Goal: Information Seeking & Learning: Find contact information

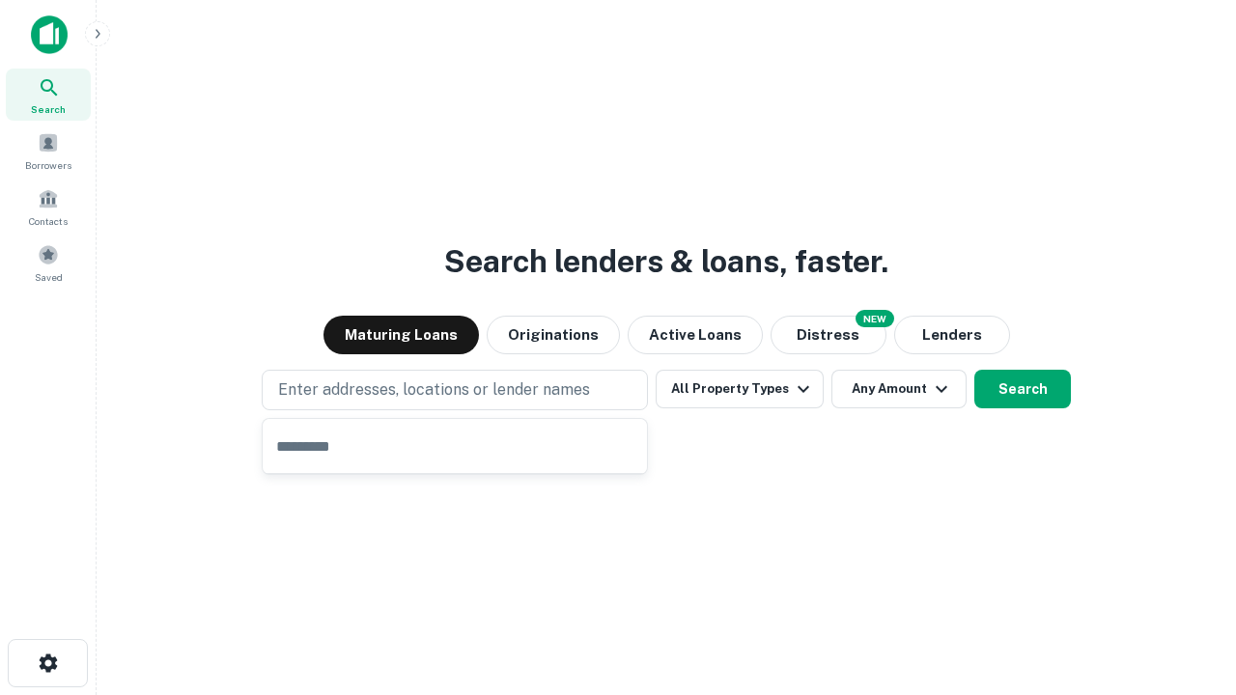
type input "**********"
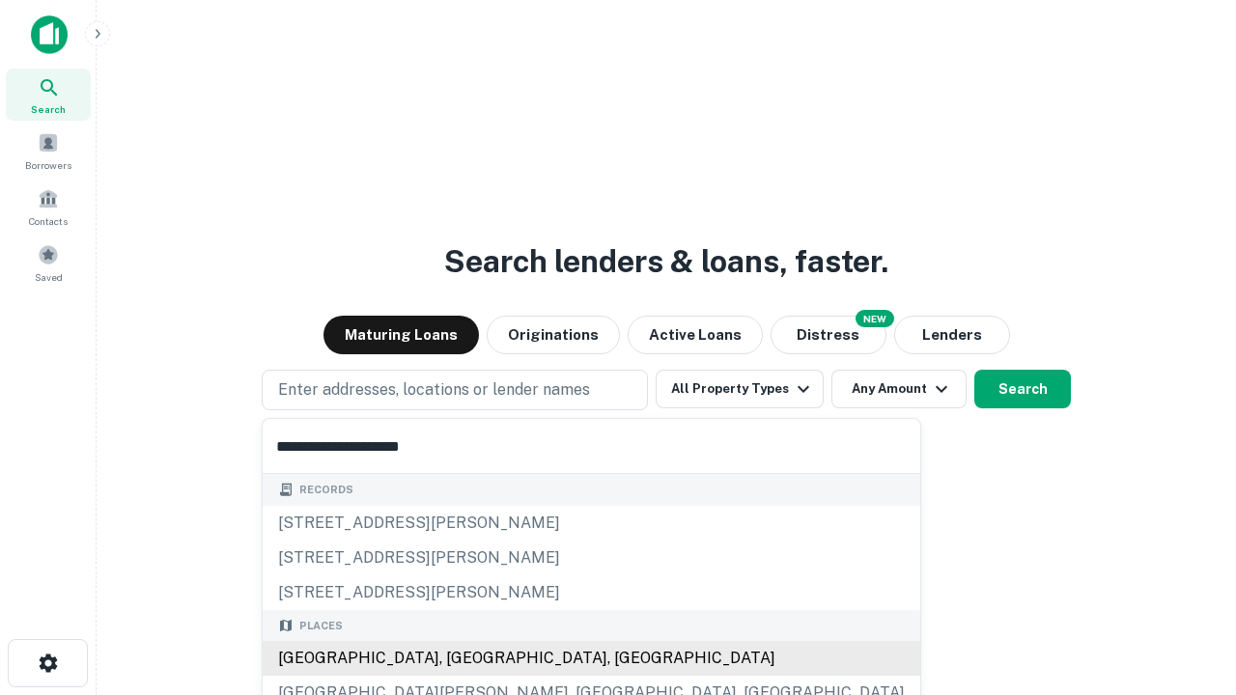
click at [462, 659] on div "Santa Monica, CA, USA" at bounding box center [592, 658] width 658 height 35
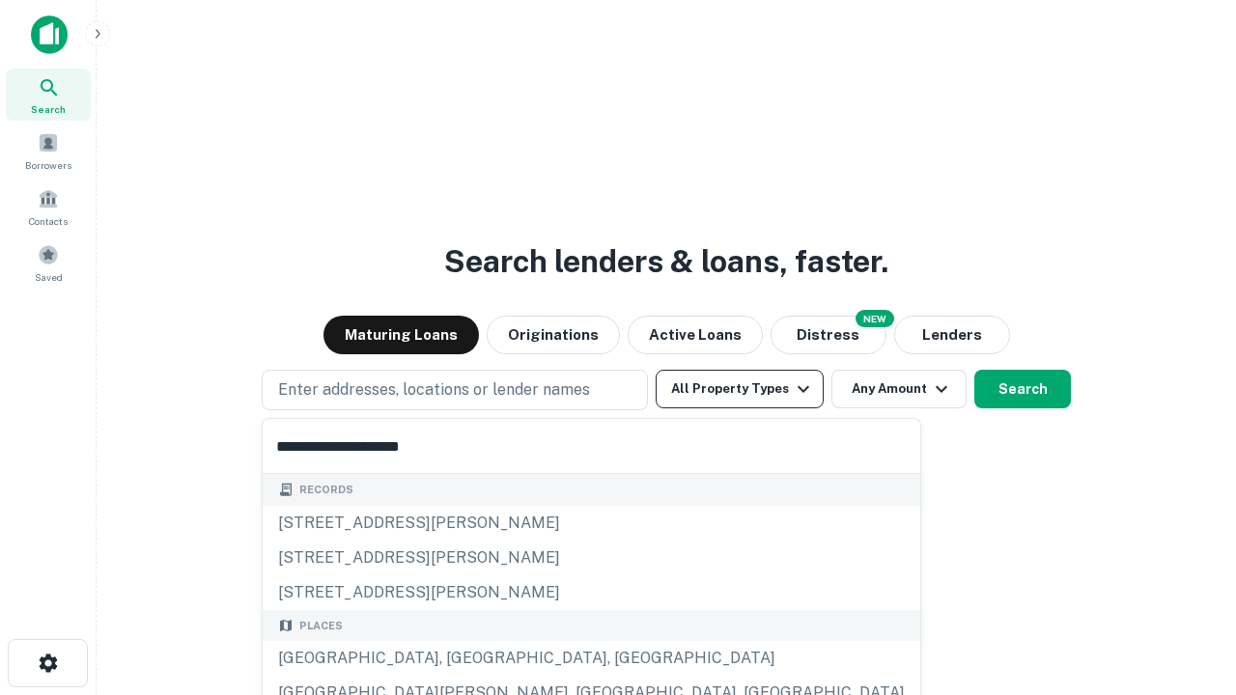
click at [740, 389] on button "All Property Types" at bounding box center [740, 389] width 168 height 39
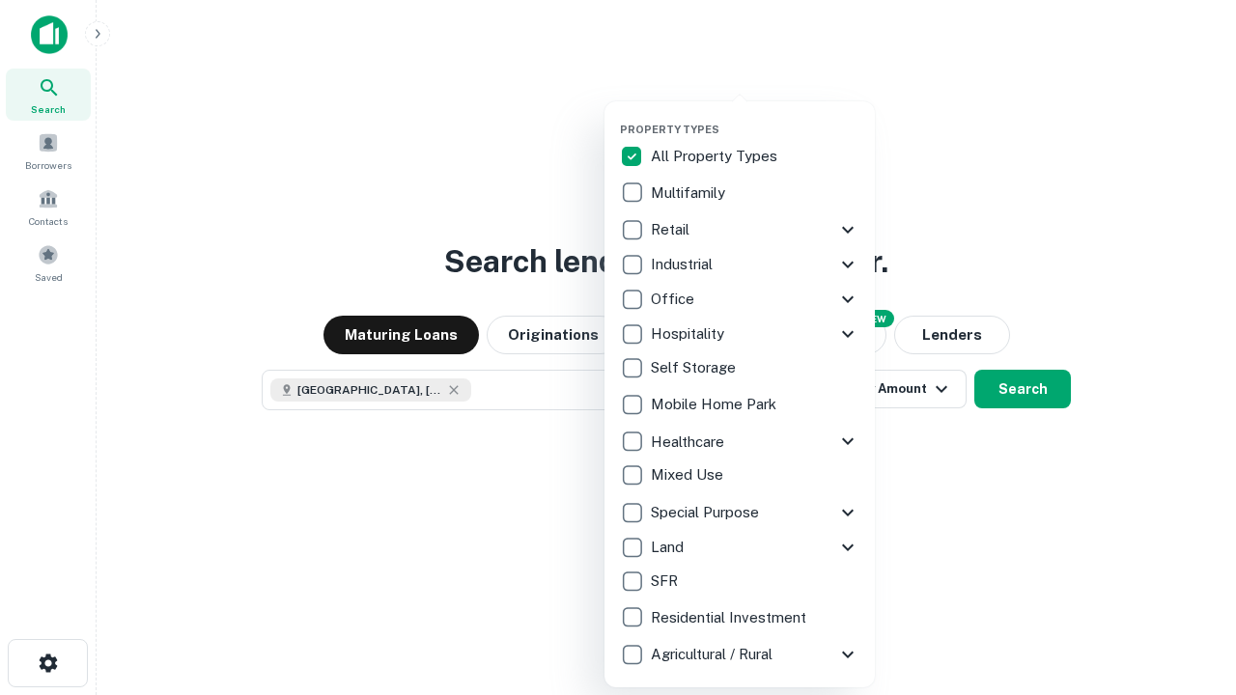
click at [755, 117] on button "button" at bounding box center [755, 117] width 270 height 1
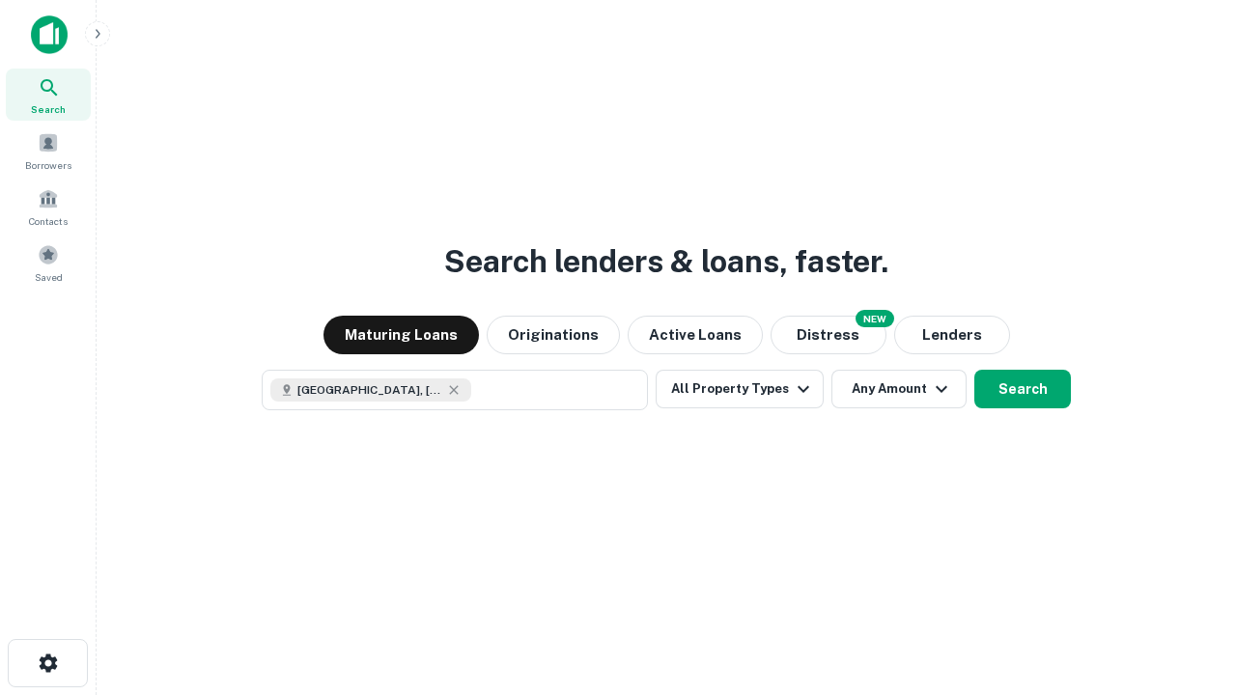
scroll to position [31, 0]
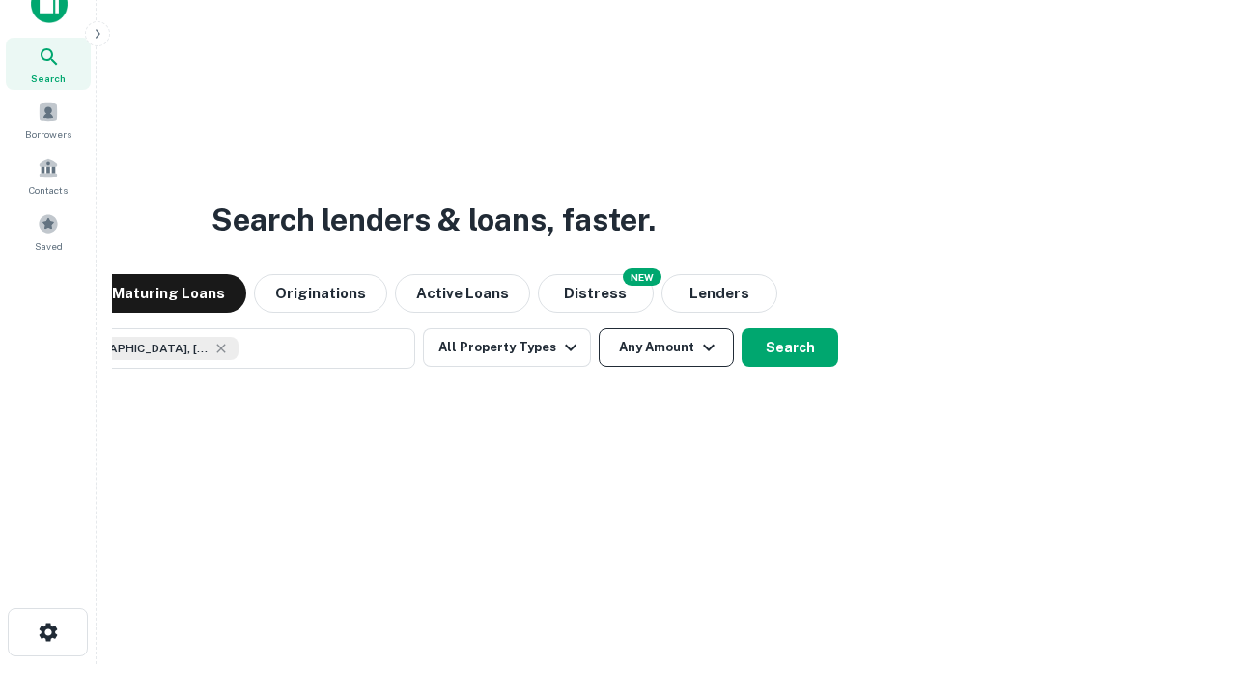
click at [599, 328] on button "Any Amount" at bounding box center [666, 347] width 135 height 39
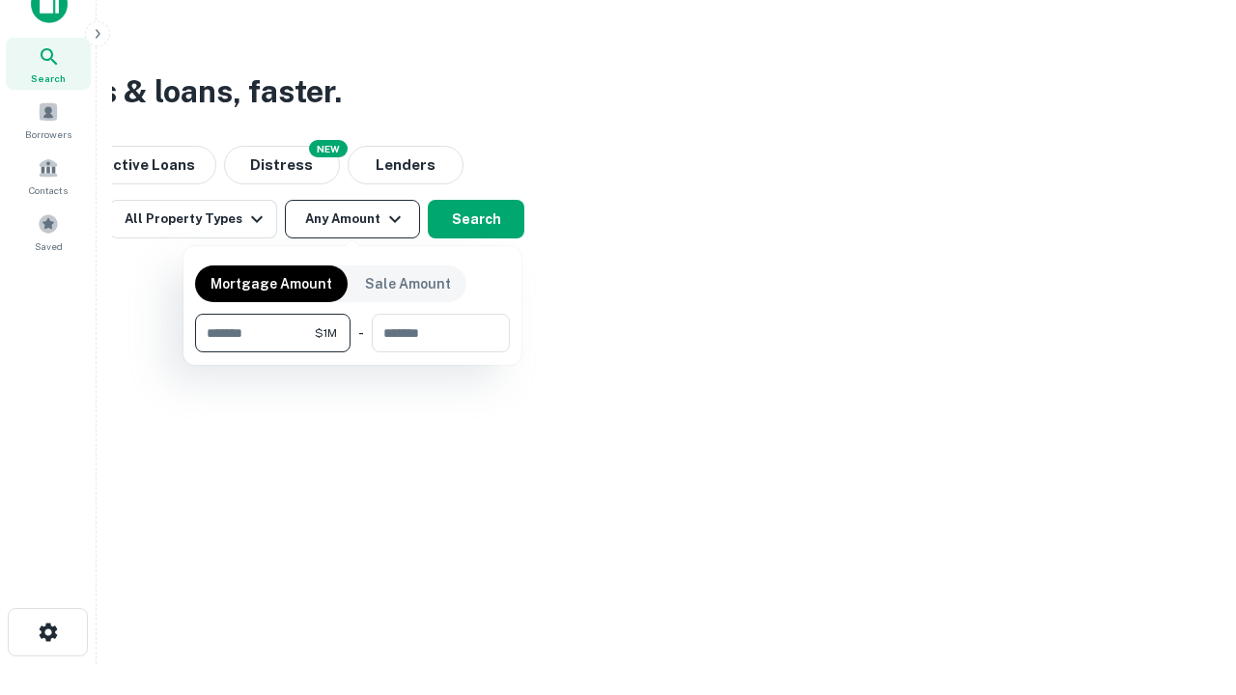
type input "*******"
click at [353, 353] on button "button" at bounding box center [352, 353] width 315 height 1
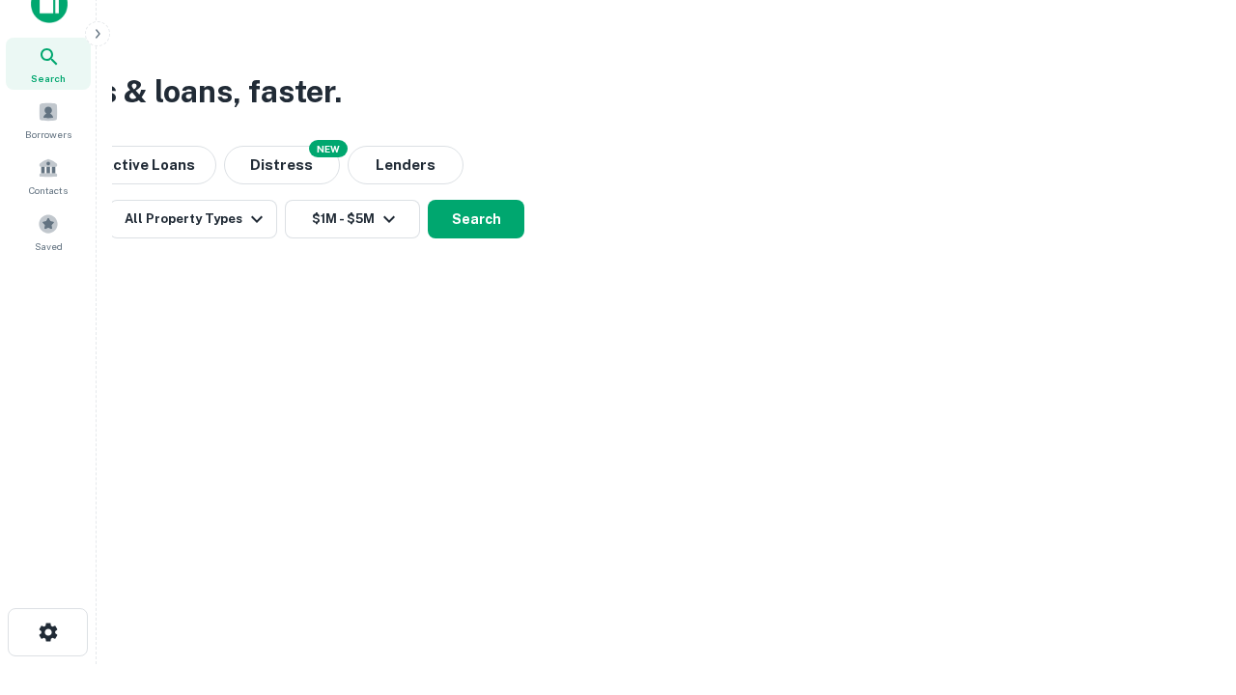
scroll to position [11, 356]
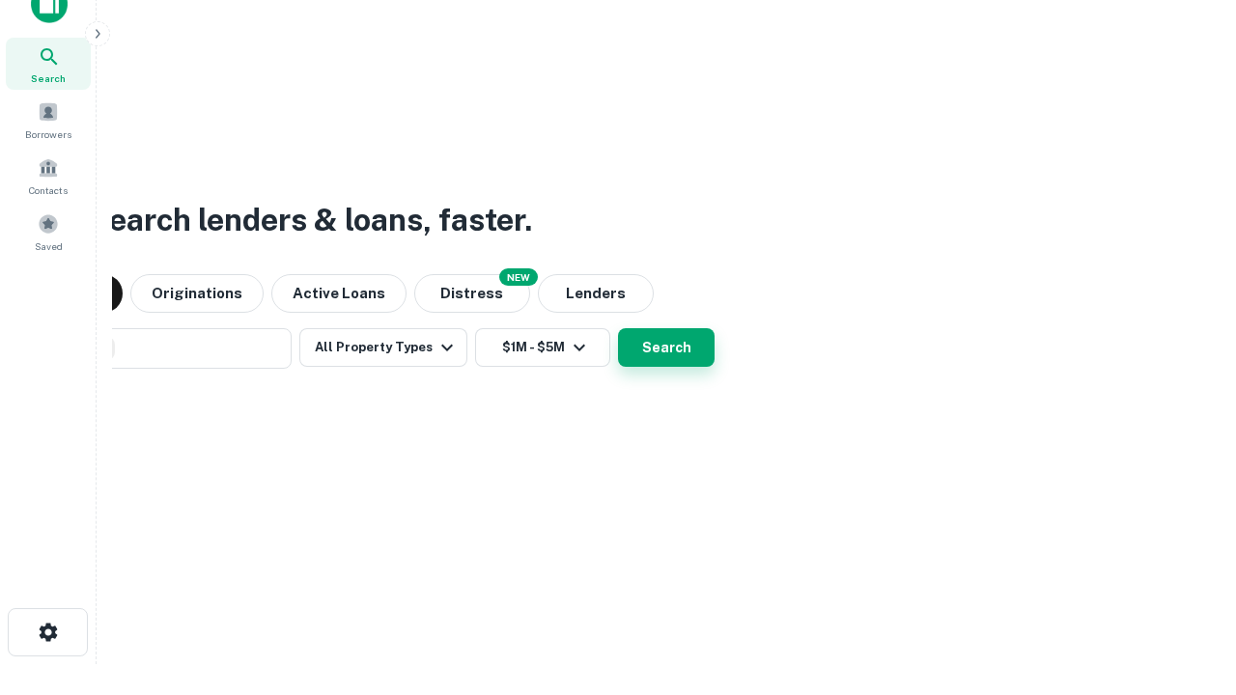
click at [618, 328] on button "Search" at bounding box center [666, 347] width 97 height 39
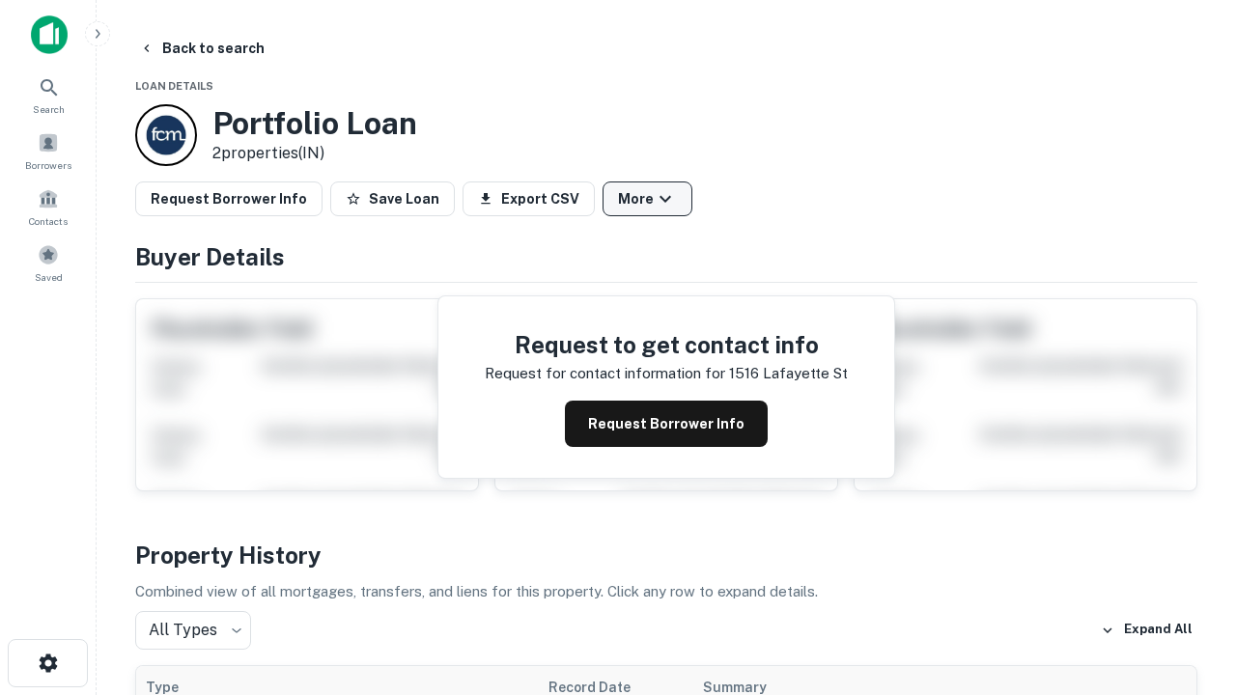
click at [647, 199] on button "More" at bounding box center [648, 199] width 90 height 35
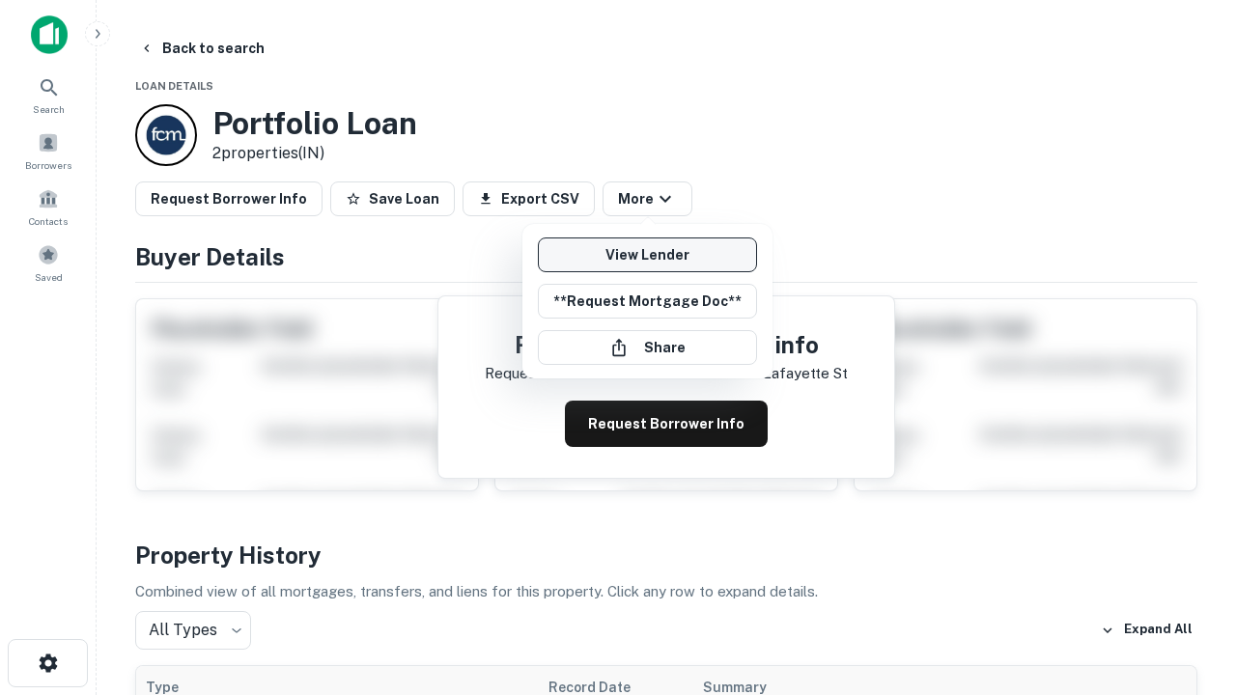
click at [647, 255] on link "View Lender" at bounding box center [647, 255] width 219 height 35
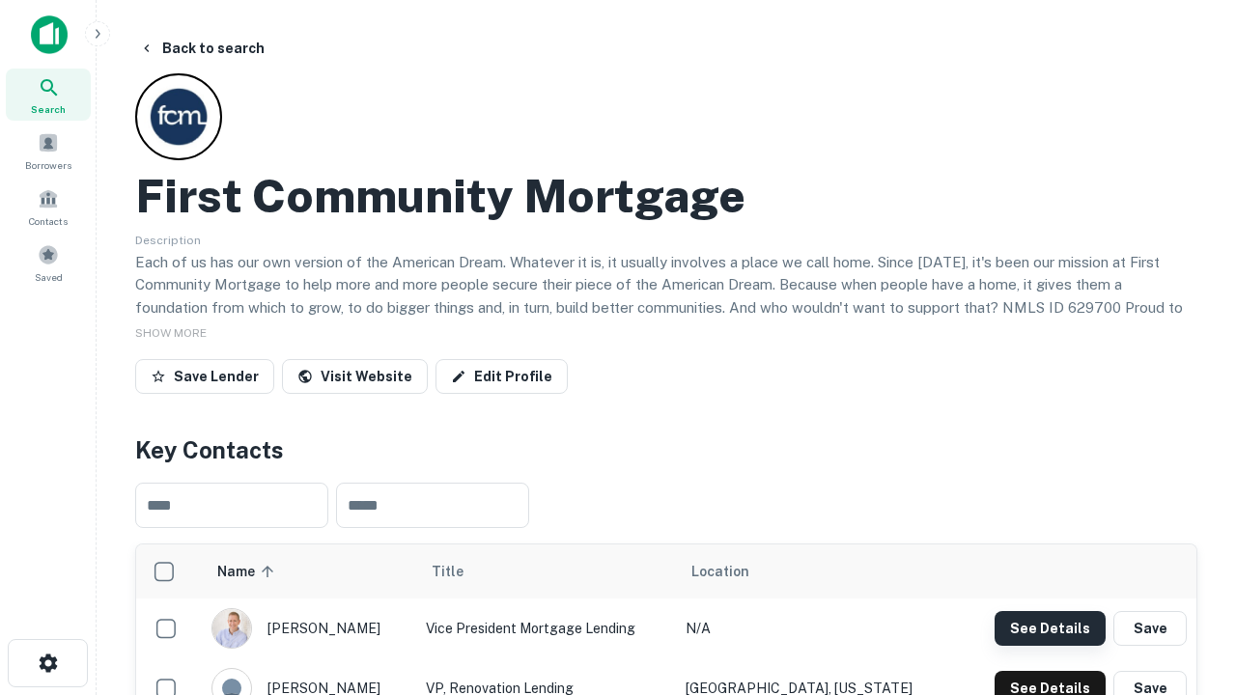
click at [1050, 628] on button "See Details" at bounding box center [1050, 628] width 111 height 35
